Goal: Task Accomplishment & Management: Use online tool/utility

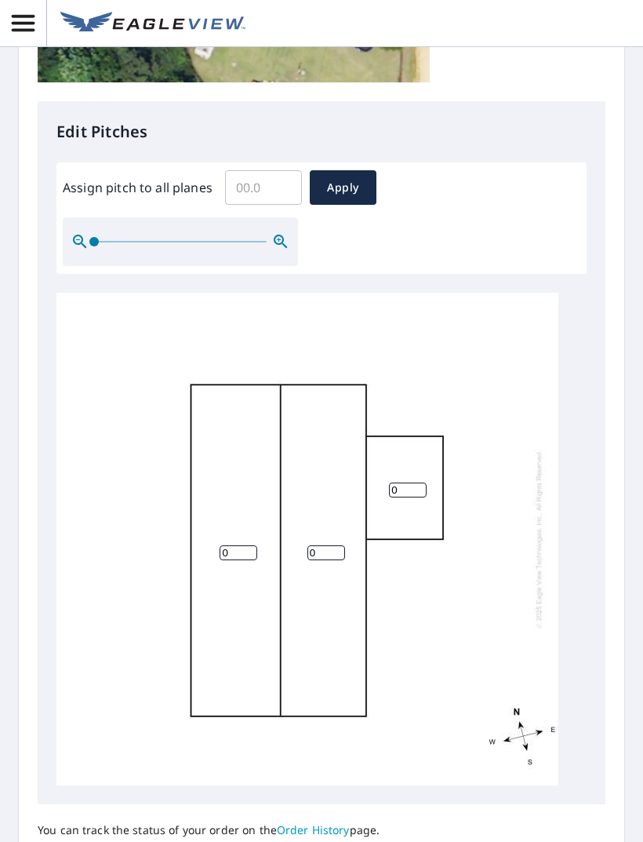
scroll to position [578, 0]
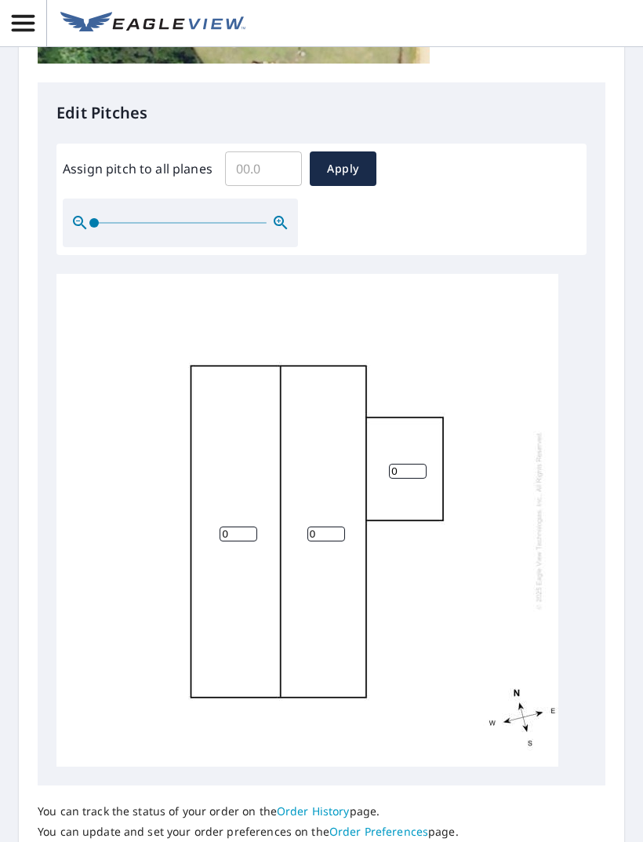
click at [228, 527] on input "0" at bounding box center [239, 534] width 38 height 15
click at [237, 527] on input "0" at bounding box center [239, 534] width 38 height 15
click at [243, 527] on input "0" at bounding box center [239, 534] width 38 height 15
type input "4.8"
click at [315, 527] on input "0" at bounding box center [327, 534] width 38 height 15
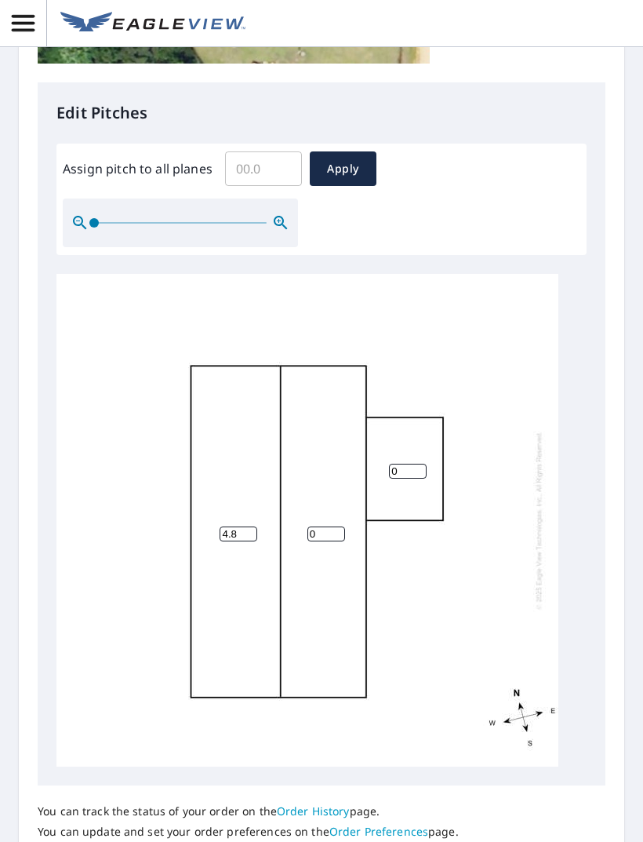
click at [325, 527] on input "0" at bounding box center [327, 534] width 38 height 15
type input "4.9"
click at [404, 475] on div "4.8 4.9 0" at bounding box center [307, 520] width 502 height 493
click at [410, 464] on input "0" at bounding box center [408, 471] width 38 height 15
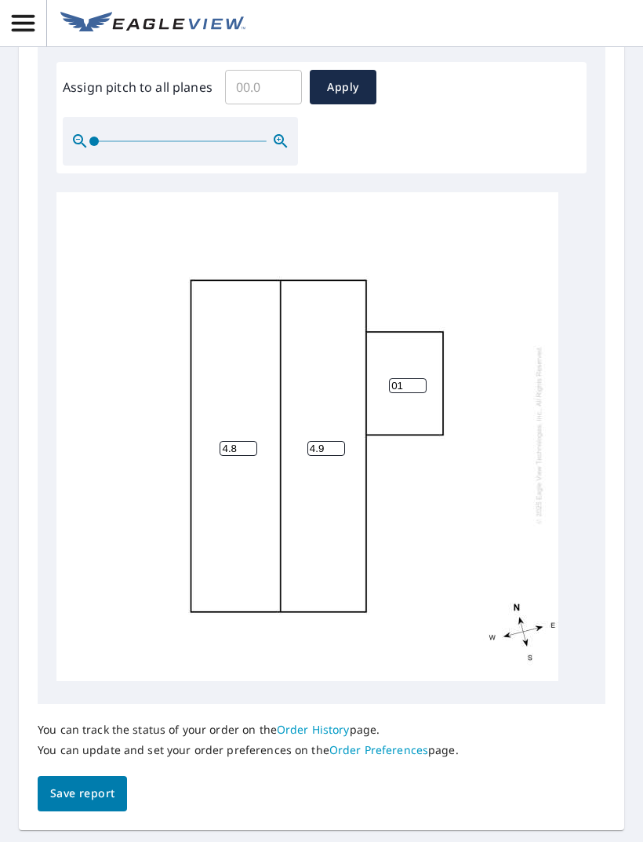
scroll to position [659, 0]
click at [83, 785] on span "Save report" at bounding box center [82, 795] width 64 height 20
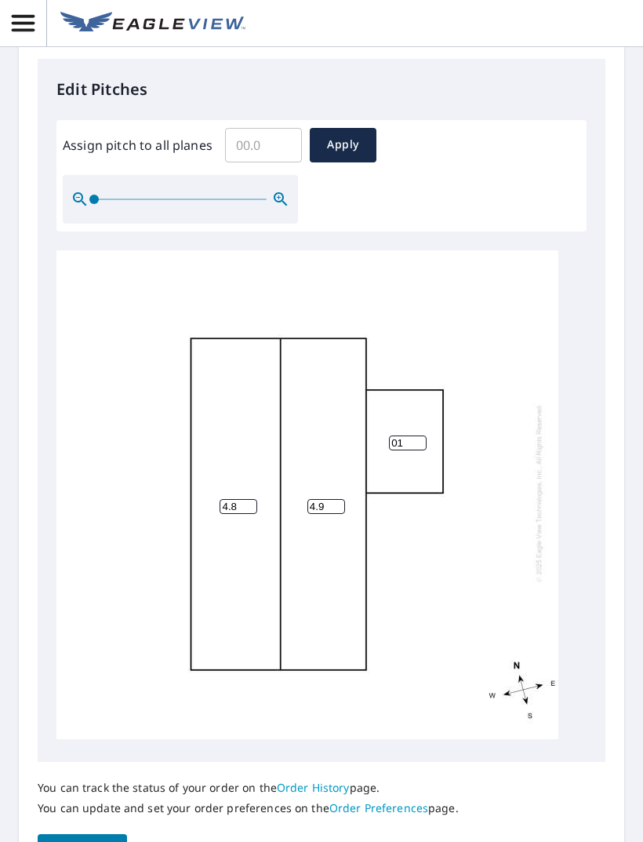
click at [77, 841] on span "Save report" at bounding box center [82, 852] width 64 height 20
click at [412, 436] on input "01" at bounding box center [408, 443] width 38 height 15
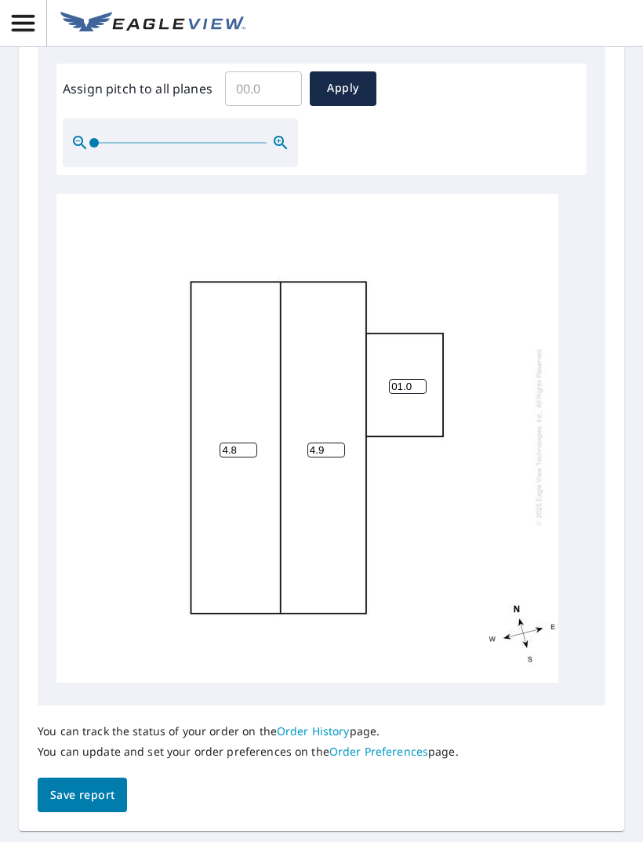
scroll to position [716, 0]
type input "01.0"
click at [474, 516] on div "4.8 4.9 01.0" at bounding box center [307, 436] width 502 height 493
click at [85, 785] on span "Save report" at bounding box center [82, 795] width 64 height 20
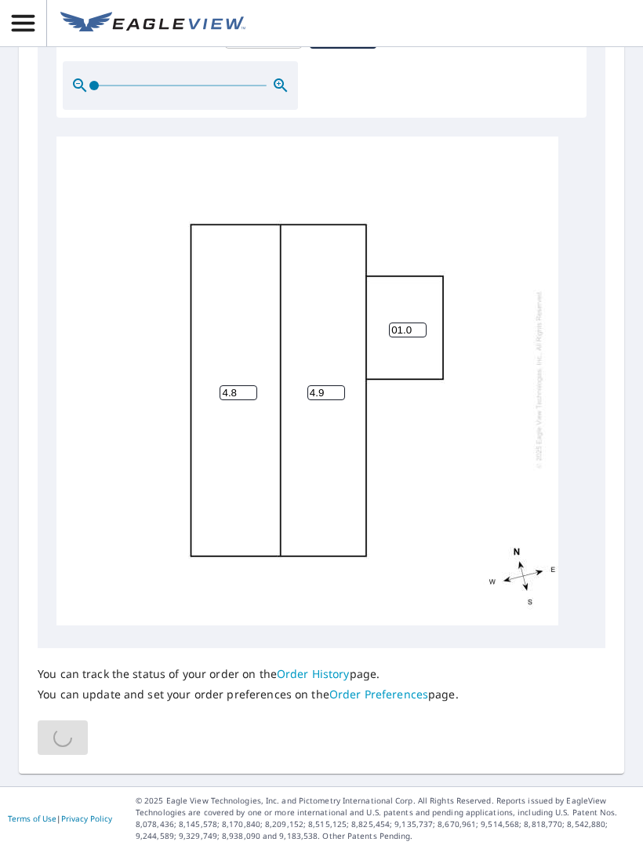
scroll to position [659, 0]
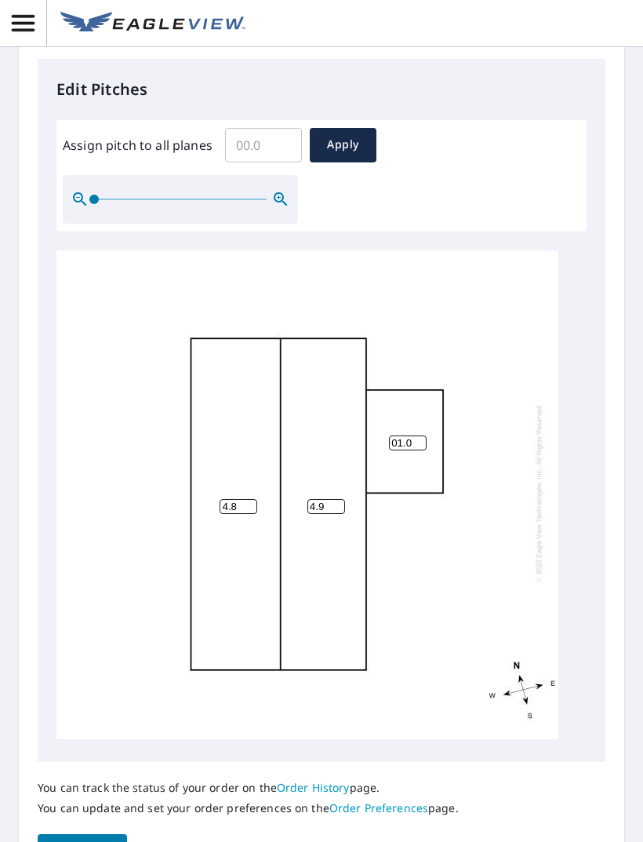
click at [72, 841] on span "Save report" at bounding box center [82, 852] width 64 height 20
